Goal: Find specific page/section: Find specific page/section

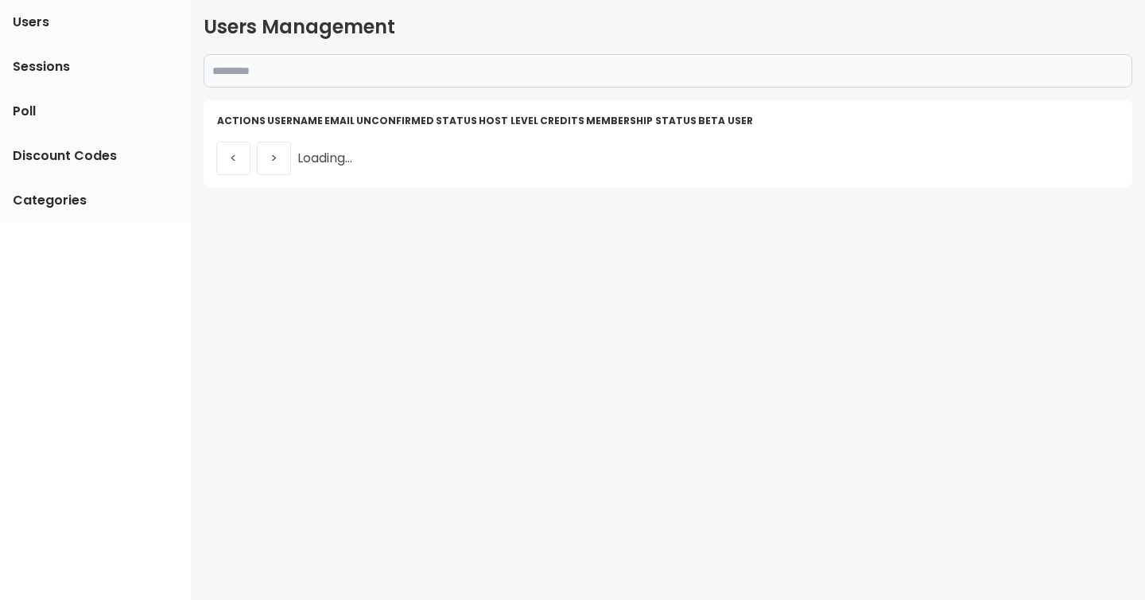
click at [306, 67] on input "text" at bounding box center [668, 70] width 929 height 33
paste input "**********"
type input "**********"
